Goal: Task Accomplishment & Management: Use online tool/utility

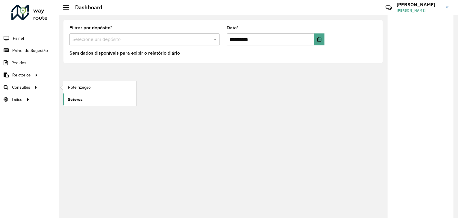
click at [94, 94] on link "Setores" at bounding box center [99, 100] width 73 height 12
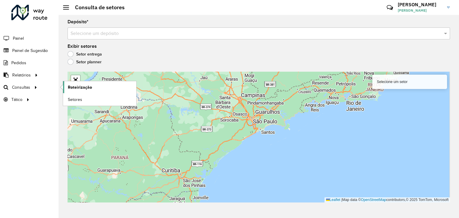
click at [74, 90] on link "Roteirização" at bounding box center [99, 87] width 73 height 12
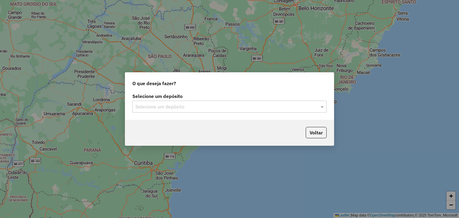
click at [156, 106] on input "text" at bounding box center [223, 106] width 176 height 7
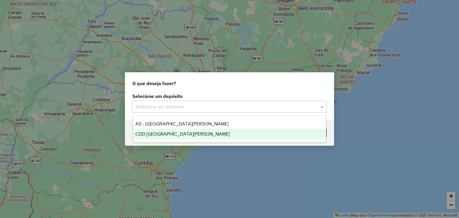
click at [173, 134] on span "CDD [GEOGRAPHIC_DATA]" at bounding box center [182, 134] width 95 height 5
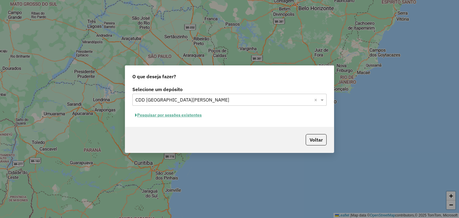
click at [184, 119] on button "Pesquisar por sessões existentes" at bounding box center [168, 115] width 72 height 9
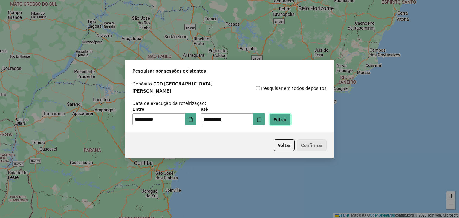
click at [286, 121] on button "Filtrar" at bounding box center [280, 119] width 21 height 11
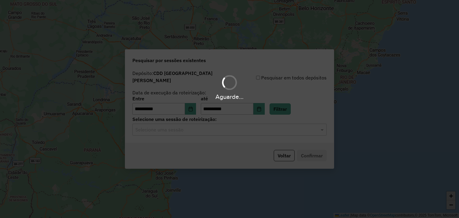
click at [201, 124] on div "Aguarde..." at bounding box center [229, 109] width 459 height 218
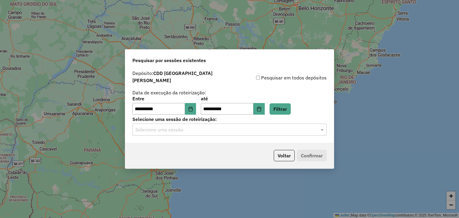
click at [198, 127] on input "text" at bounding box center [223, 130] width 176 height 7
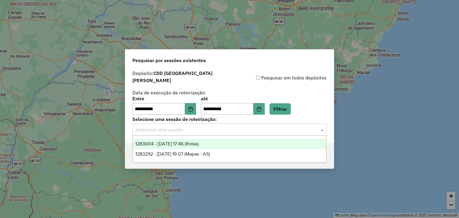
click at [199, 143] on span "1283004 - 26/09/2025 17:46 (Rotas)" at bounding box center [166, 143] width 63 height 5
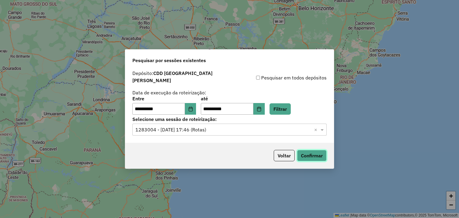
click at [304, 156] on button "Confirmar" at bounding box center [312, 155] width 30 height 11
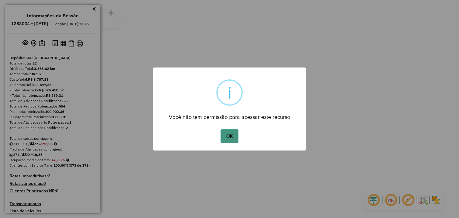
click at [235, 131] on button "OK" at bounding box center [230, 137] width 18 height 14
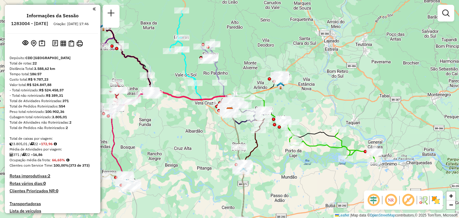
drag, startPoint x: 181, startPoint y: 103, endPoint x: 190, endPoint y: 132, distance: 29.4
click at [190, 132] on div "Janela de atendimento Grade de atendimento Capacidade Transportadoras Veículos …" at bounding box center [229, 109] width 459 height 218
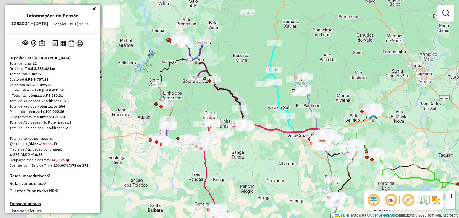
drag, startPoint x: 173, startPoint y: 96, endPoint x: 275, endPoint y: 80, distance: 102.9
click at [272, 84] on div "Janela de atendimento Grade de atendimento Capacidade Transportadoras Veículos …" at bounding box center [229, 109] width 459 height 218
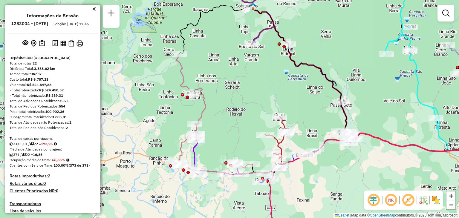
drag, startPoint x: 176, startPoint y: 64, endPoint x: 198, endPoint y: 71, distance: 23.7
click at [198, 71] on div "Janela de atendimento Grade de atendimento Capacidade Transportadoras Veículos …" at bounding box center [229, 109] width 459 height 218
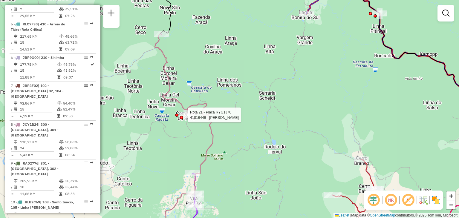
select select "**********"
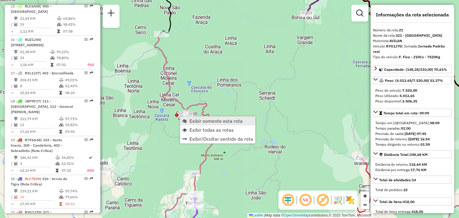
scroll to position [897, 0]
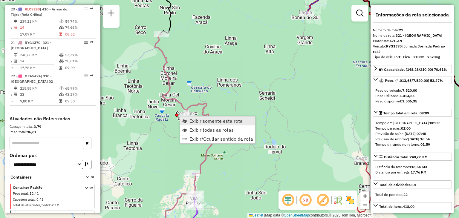
click at [188, 123] on link "Exibir somente esta rota" at bounding box center [217, 121] width 75 height 9
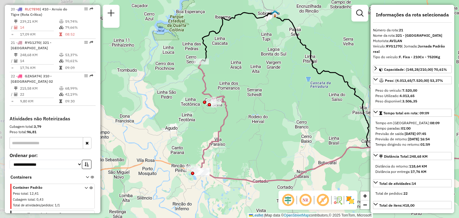
drag, startPoint x: 150, startPoint y: 103, endPoint x: 275, endPoint y: 94, distance: 124.8
click at [275, 94] on div "Janela de atendimento Grade de atendimento Capacidade Transportadoras Veículos …" at bounding box center [229, 109] width 459 height 218
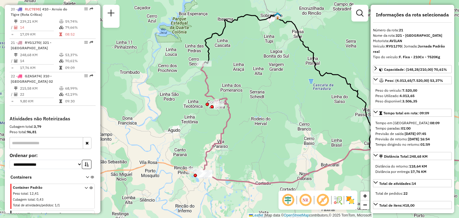
click at [204, 142] on div "Janela de atendimento Grade de atendimento Capacidade Transportadoras Veículos …" at bounding box center [229, 109] width 459 height 218
click at [238, 121] on div "Janela de atendimento Grade de atendimento Capacidade Transportadoras Veículos …" at bounding box center [229, 109] width 459 height 218
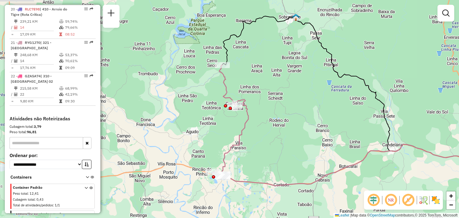
drag, startPoint x: 187, startPoint y: 105, endPoint x: 205, endPoint y: 107, distance: 18.3
click at [205, 107] on div "Janela de atendimento Grade de atendimento Capacidade Transportadoras Veículos …" at bounding box center [229, 109] width 459 height 218
click at [211, 109] on div "Janela de atendimento Grade de atendimento Capacidade Transportadoras Veículos …" at bounding box center [229, 109] width 459 height 218
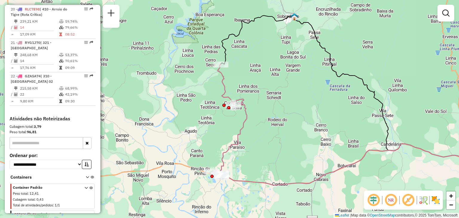
drag, startPoint x: 221, startPoint y: 120, endPoint x: 229, endPoint y: 115, distance: 9.1
click at [229, 115] on div "Janela de atendimento Grade de atendimento Capacidade Transportadoras Veículos …" at bounding box center [229, 109] width 459 height 218
